Goal: Information Seeking & Learning: Find specific fact

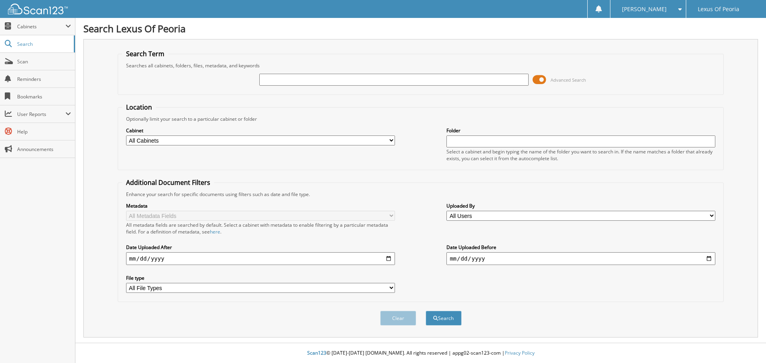
click at [285, 79] on input "text" at bounding box center [393, 80] width 269 height 12
type input "6022594"
click at [426, 311] on button "Search" at bounding box center [444, 318] width 36 height 15
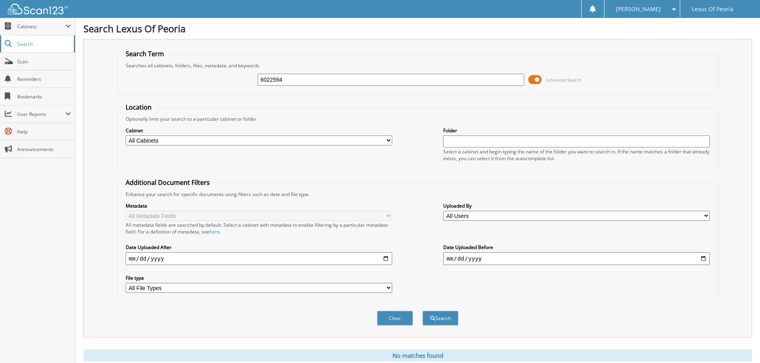
click at [31, 44] on span "Search" at bounding box center [43, 44] width 53 height 7
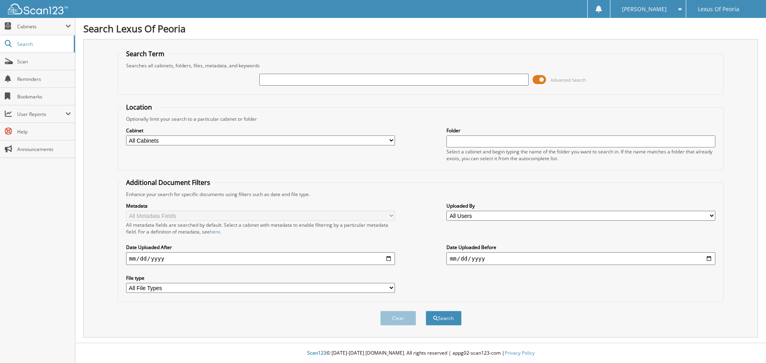
click at [290, 80] on input "text" at bounding box center [393, 80] width 269 height 12
click at [450, 323] on button "Search" at bounding box center [444, 318] width 36 height 15
click at [315, 78] on input "text" at bounding box center [393, 80] width 269 height 12
type input "6022594"
click at [440, 326] on button "Search" at bounding box center [444, 318] width 36 height 15
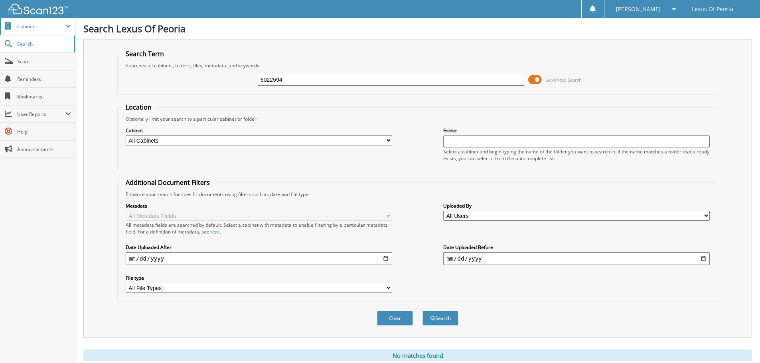
click at [39, 28] on span "Cabinets" at bounding box center [41, 26] width 48 height 7
click at [40, 26] on span "Cabinets" at bounding box center [41, 26] width 48 height 7
click at [387, 142] on select "All Cabinets PARTS SERVICE RO Needs Filing" at bounding box center [259, 141] width 266 height 10
select select "40355"
click at [126, 136] on select "All Cabinets PARTS SERVICE RO Needs Filing" at bounding box center [259, 141] width 266 height 10
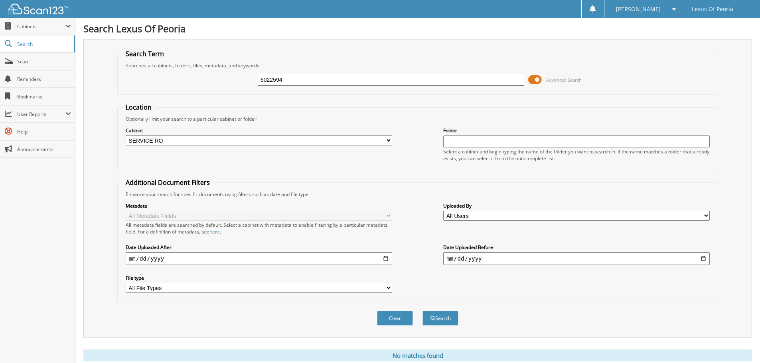
scroll to position [27, 0]
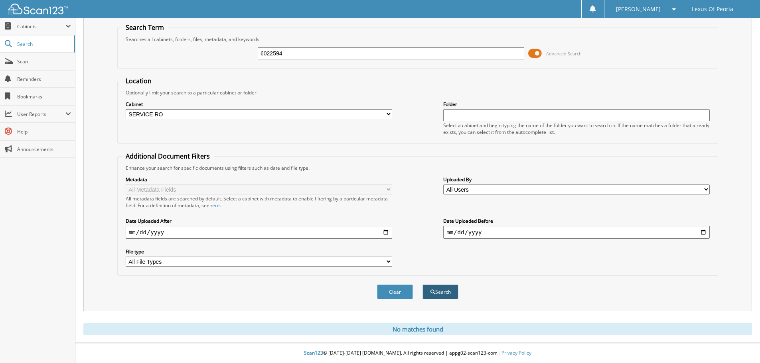
click at [437, 290] on button "Search" at bounding box center [440, 292] width 36 height 15
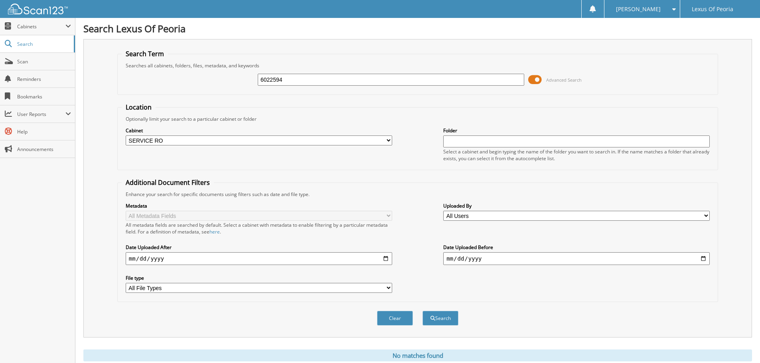
scroll to position [27, 0]
